Goal: Obtain resource: Download file/media

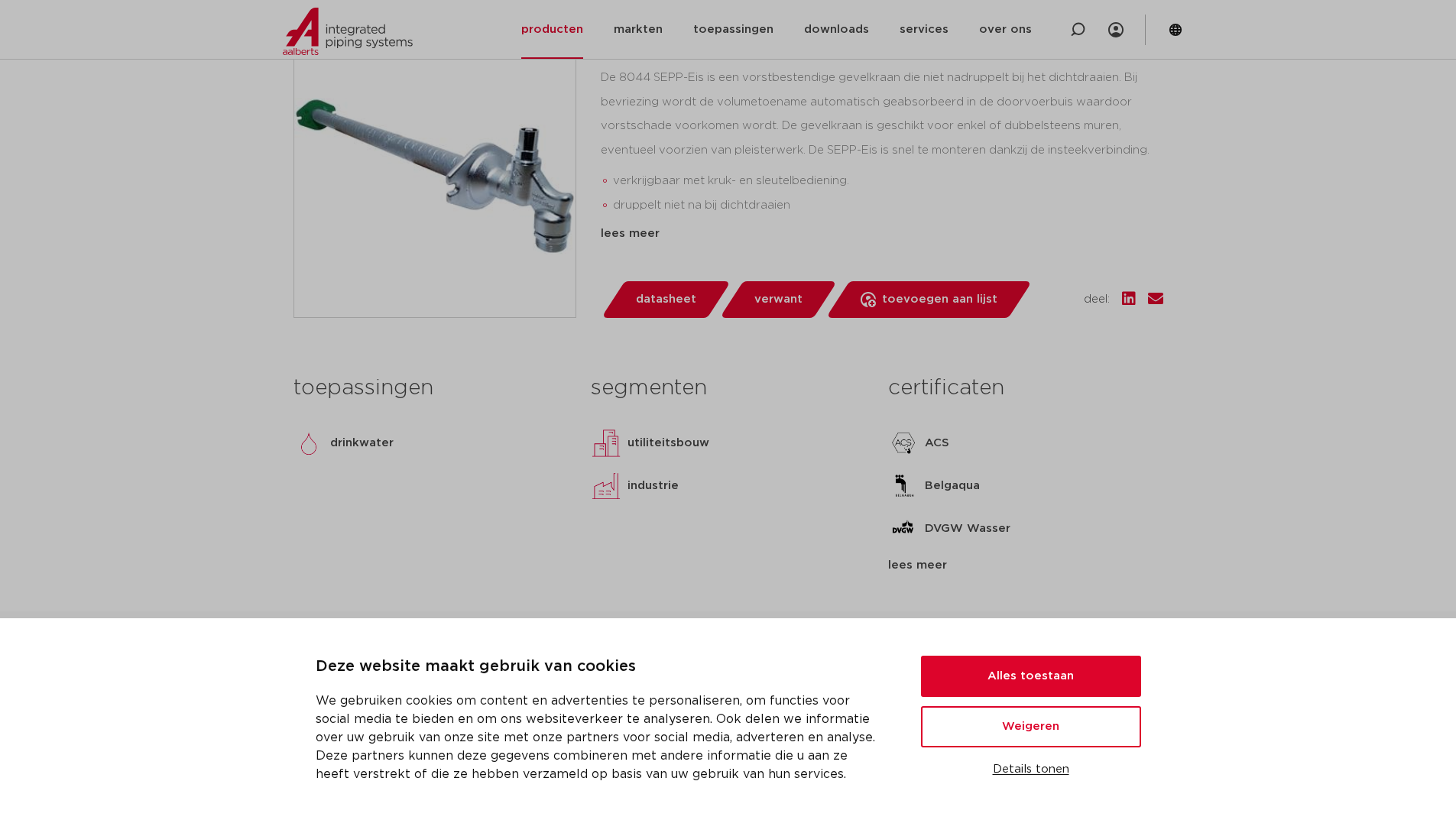
scroll to position [382, 0]
click at [1017, 683] on button "Alles toestaan" at bounding box center [1030, 677] width 220 height 41
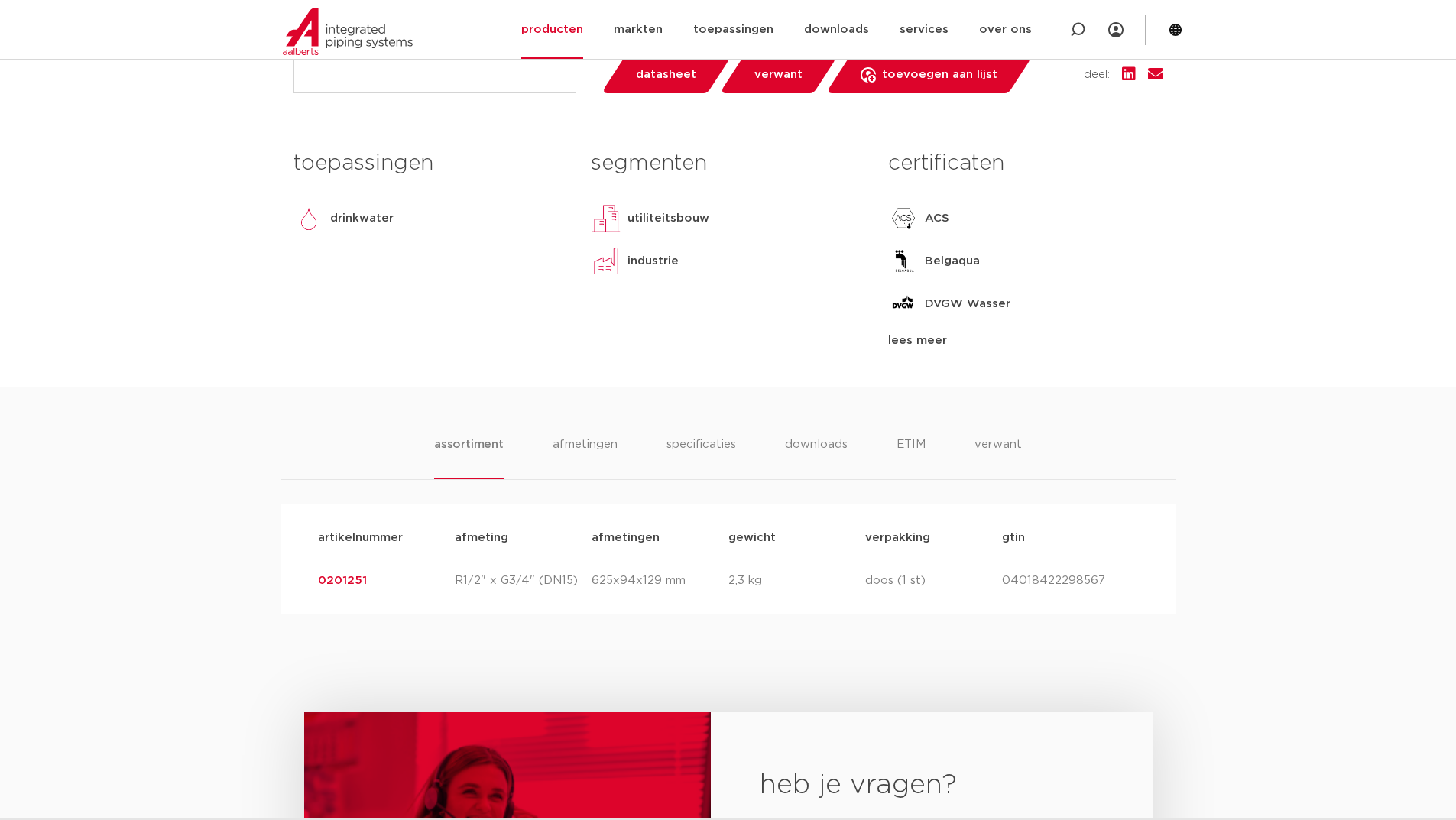
scroll to position [612, 0]
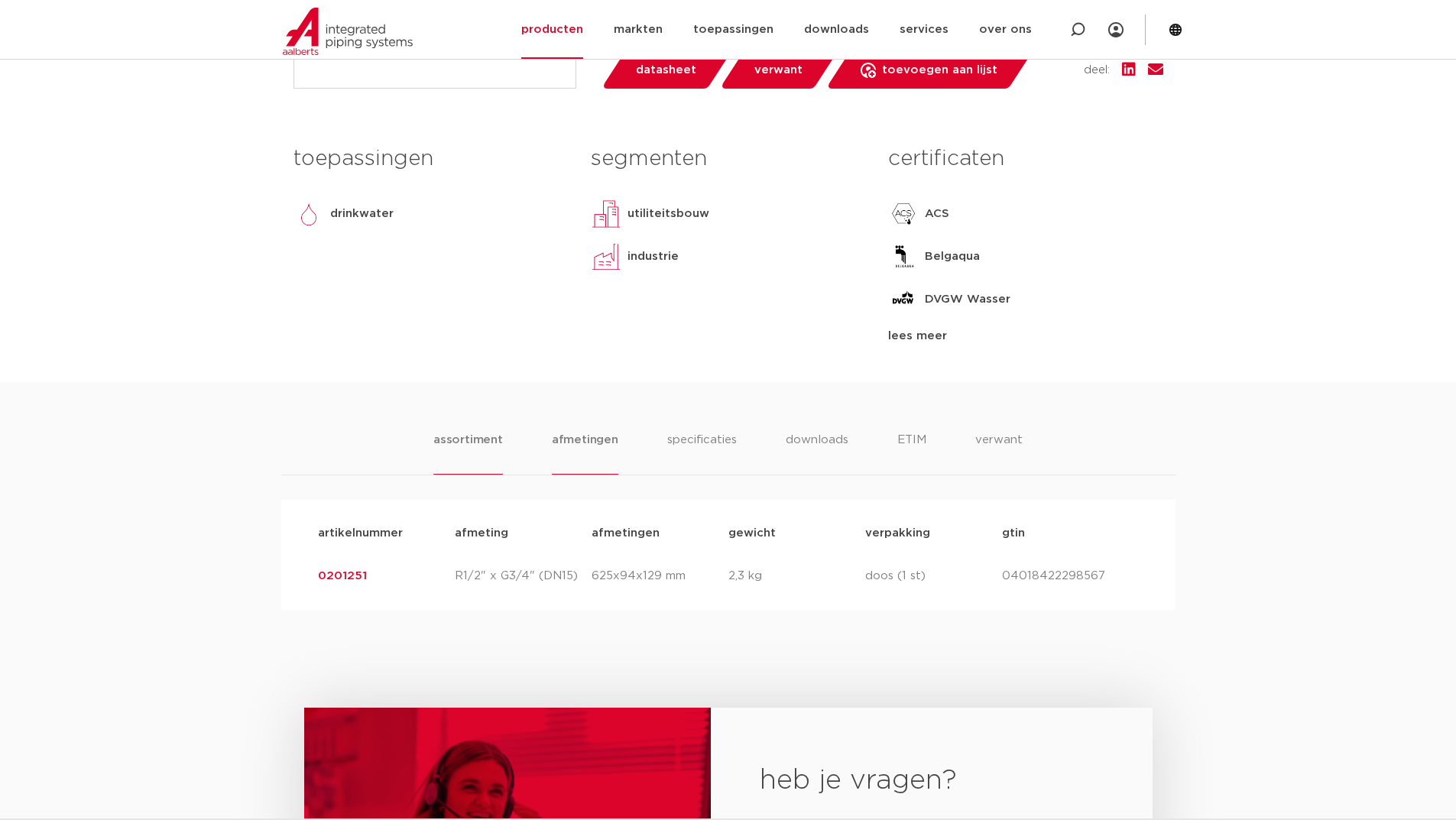
click at [575, 445] on li "afmetingen" at bounding box center [585, 453] width 66 height 43
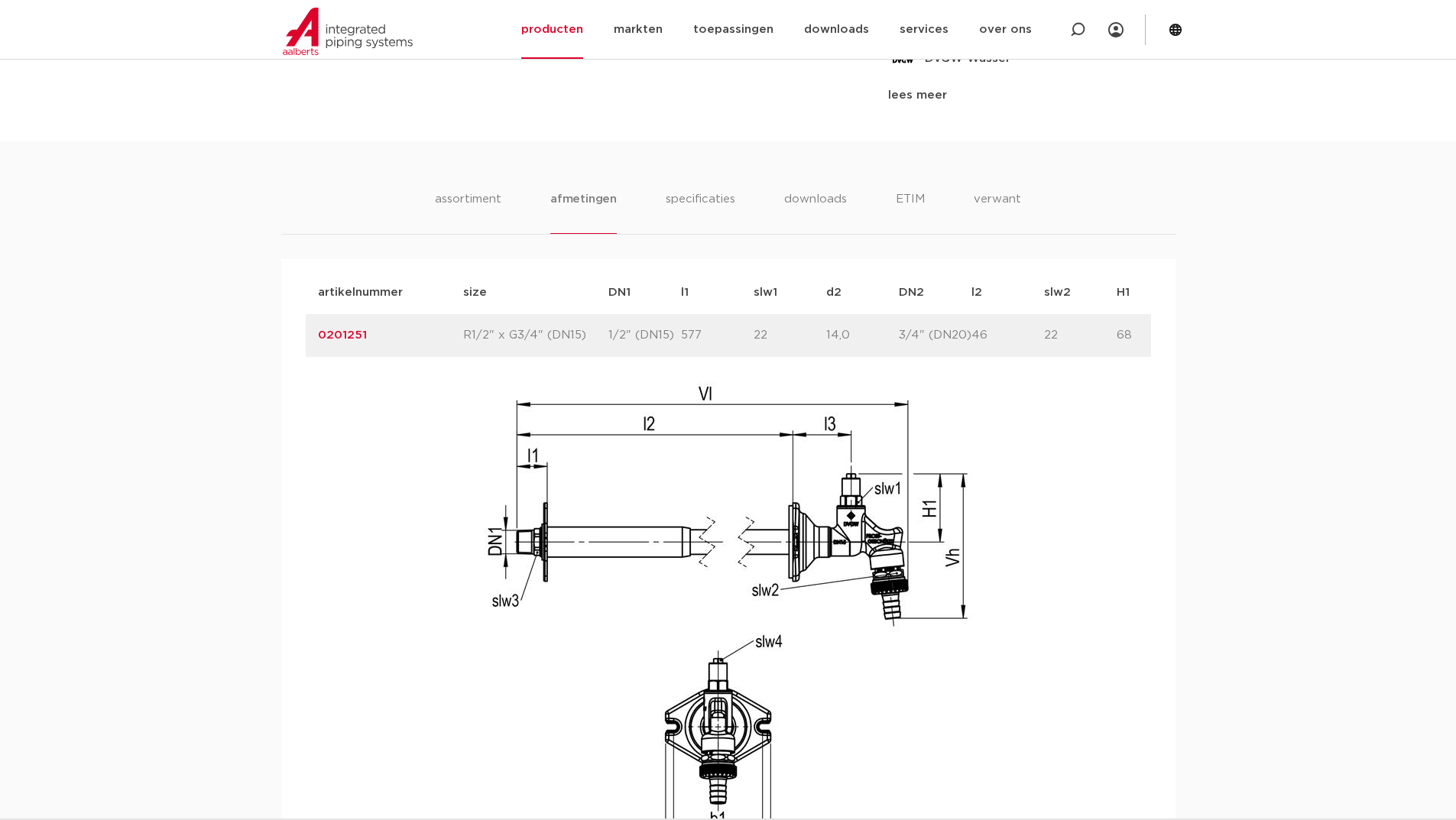
scroll to position [765, 0]
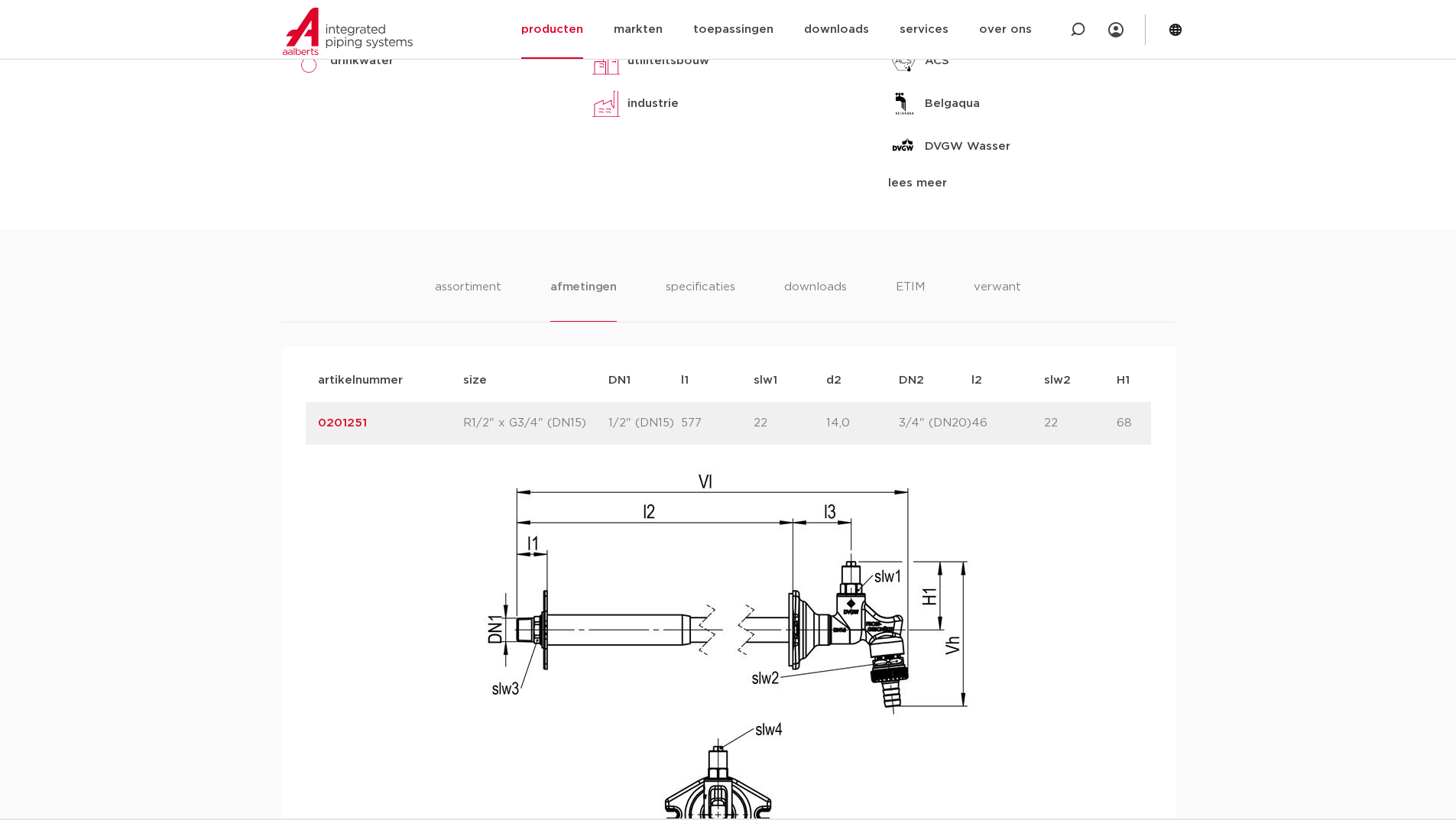
click at [747, 288] on ul "assortiment [GEOGRAPHIC_DATA] specificaties downloads ETIM verwant" at bounding box center [728, 300] width 586 height 43
click at [781, 288] on ul "assortiment [GEOGRAPHIC_DATA] specificaties downloads ETIM verwant" at bounding box center [728, 300] width 586 height 43
click at [805, 285] on li "downloads" at bounding box center [814, 300] width 63 height 43
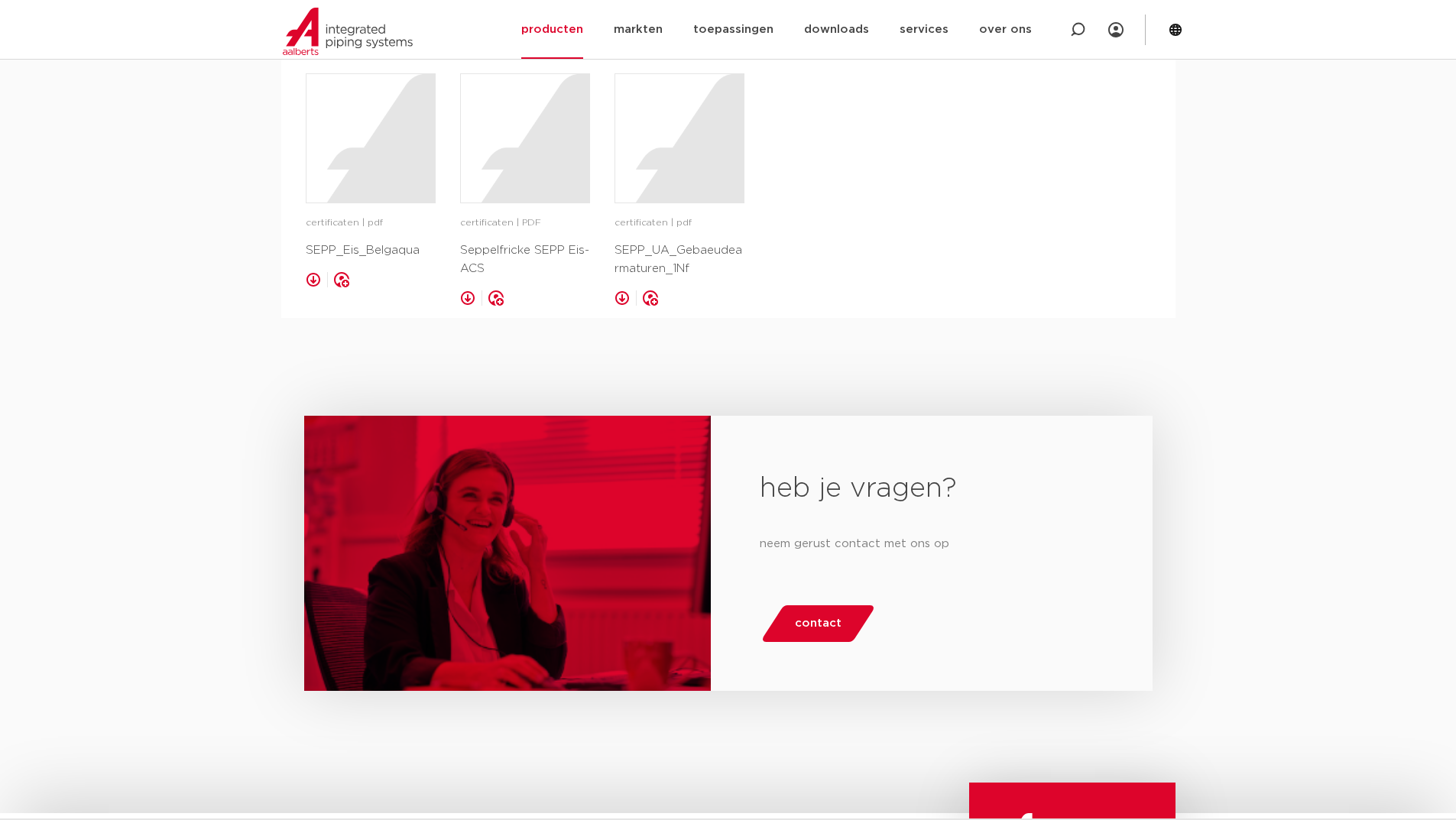
scroll to position [1058, 0]
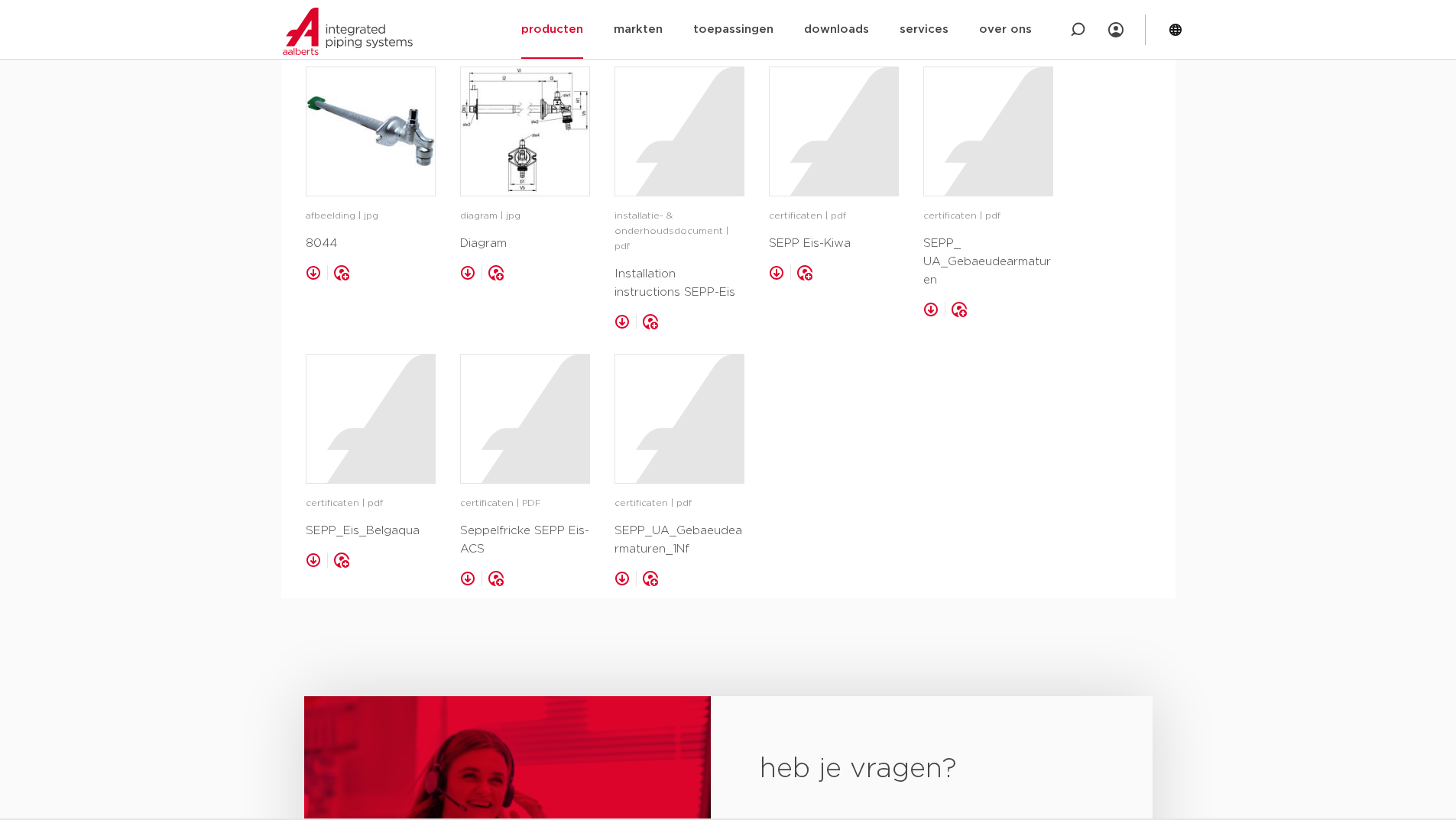
click at [616, 315] on link at bounding box center [622, 322] width 16 height 16
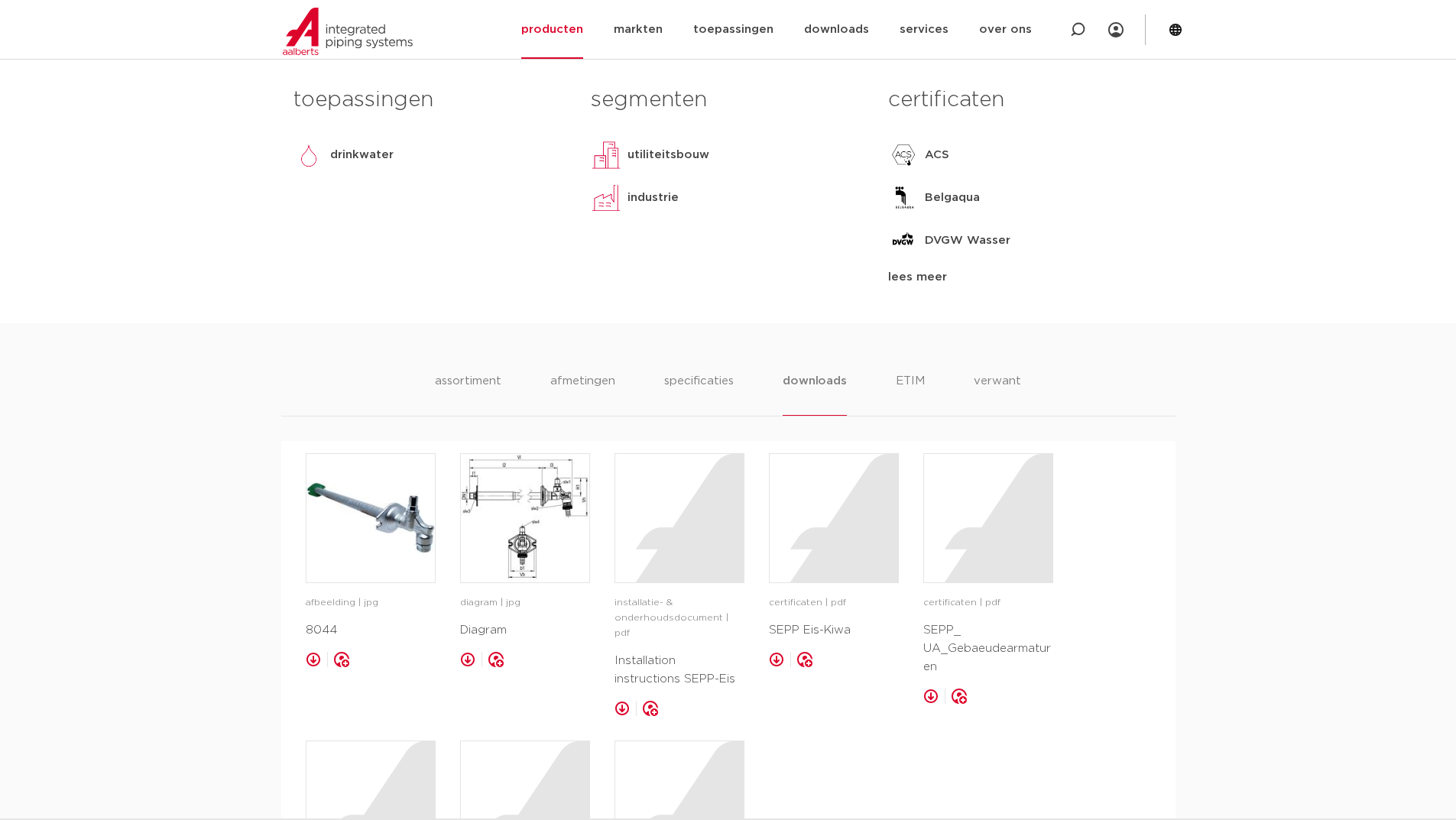
scroll to position [293, 0]
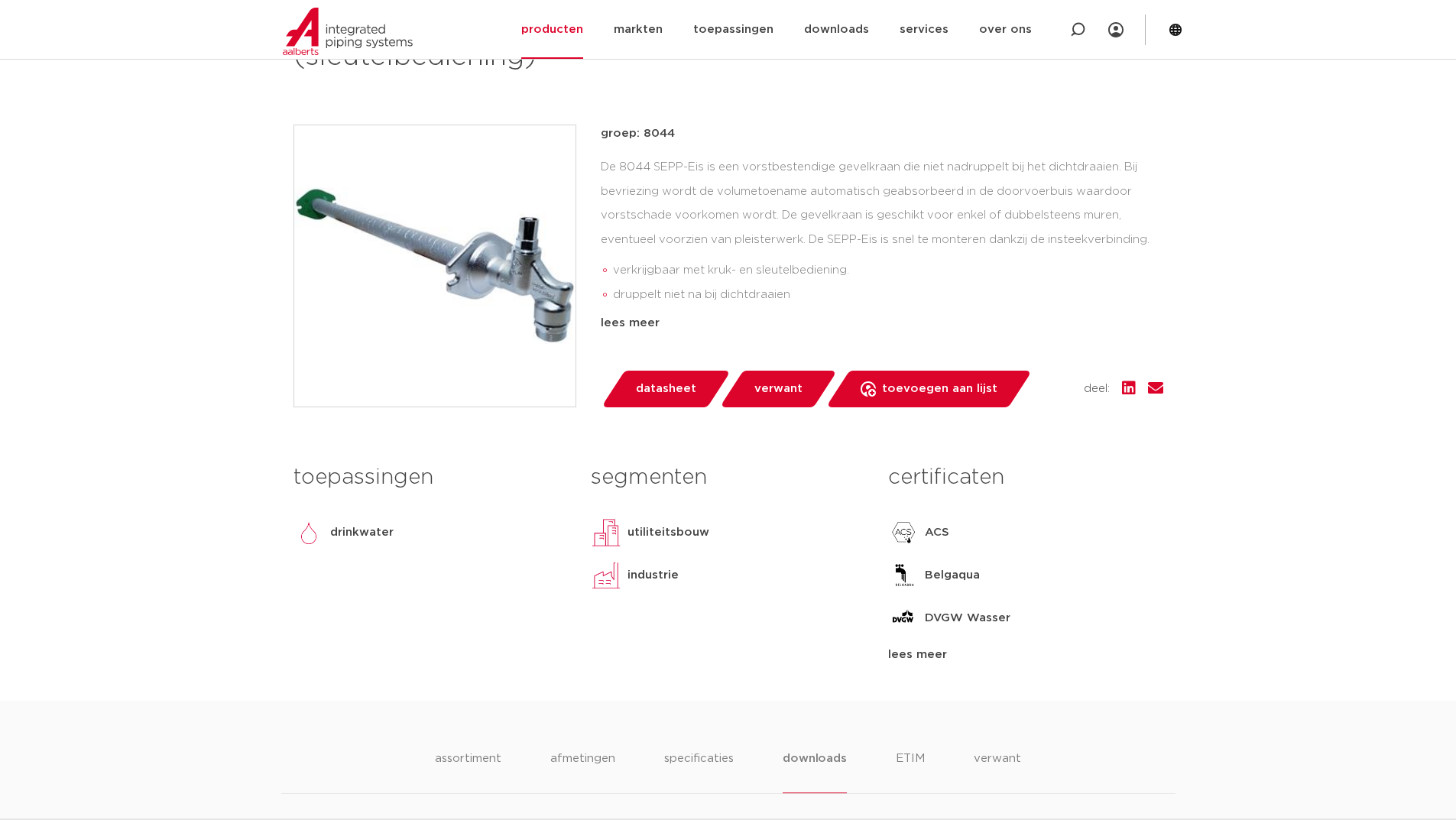
click at [754, 389] on span "verwant" at bounding box center [778, 389] width 48 height 24
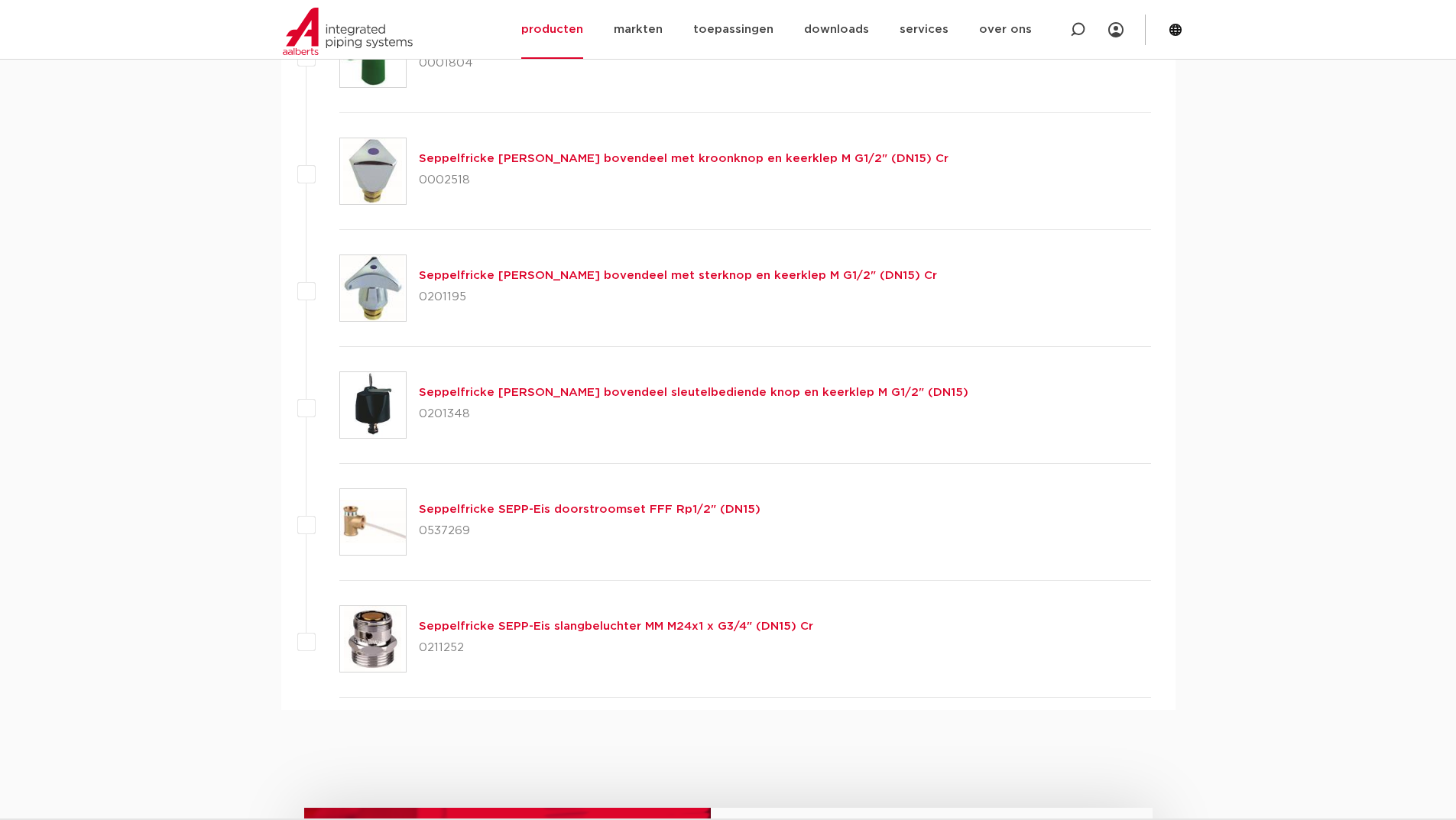
scroll to position [1911, 0]
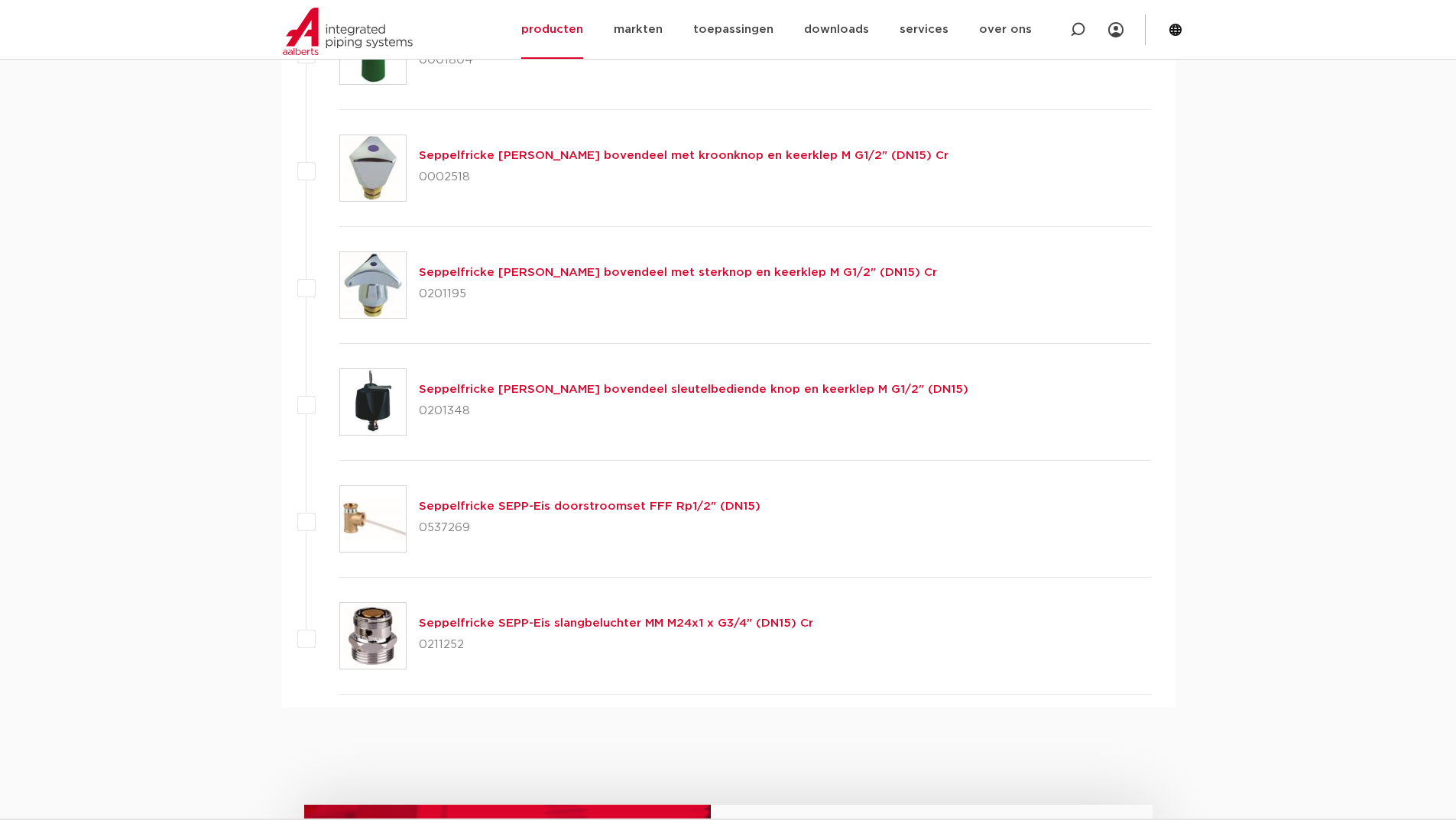
click at [554, 622] on link "Seppelfricke SEPP-Eis slangbeluchter MM M24x1 x G3/4" (DN15) Cr" at bounding box center [616, 623] width 395 height 11
